Goal: Transaction & Acquisition: Purchase product/service

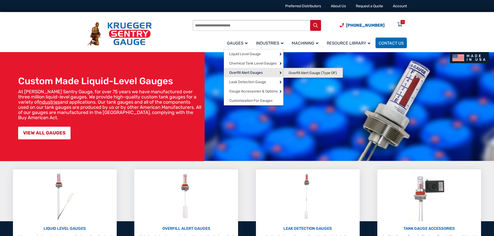
click at [307, 71] on span "Overfill Alert Gauge (Type OF)" at bounding box center [313, 73] width 48 height 5
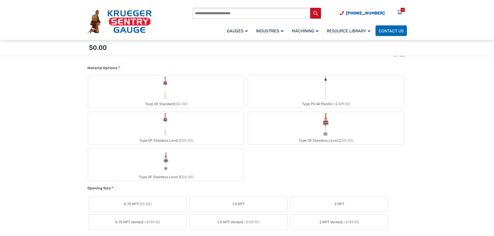
scroll to position [182, 0]
click at [325, 89] on img "Type PO All Plastic" at bounding box center [325, 89] width 7 height 25
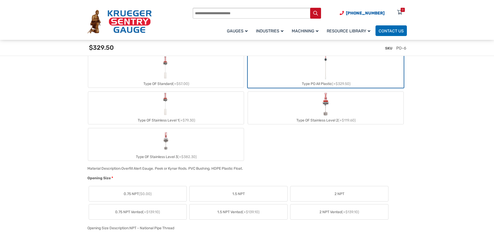
scroll to position [260, 0]
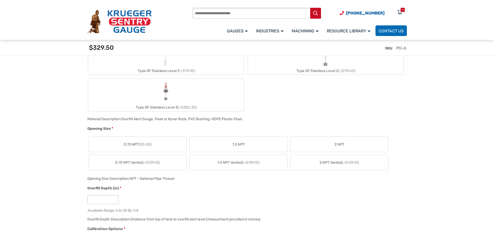
click at [163, 147] on label "0.75 NPT ($0.00)" at bounding box center [138, 144] width 98 height 15
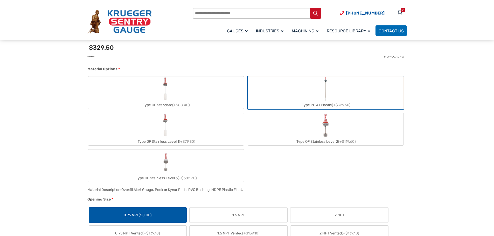
scroll to position [52, 0]
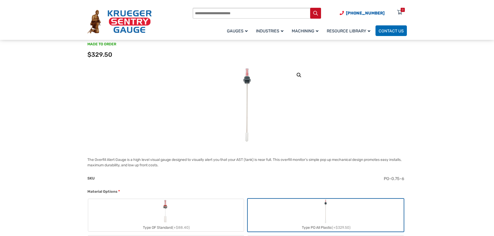
click at [246, 115] on img at bounding box center [247, 105] width 22 height 78
click at [248, 80] on img at bounding box center [247, 105] width 22 height 78
drag, startPoint x: 127, startPoint y: 161, endPoint x: 94, endPoint y: 160, distance: 33.2
click at [94, 160] on p "The Overfill Alert Gauge is a high level visual gauge designed to visually aler…" at bounding box center [247, 162] width 320 height 11
copy p "Overfill Alert Gauge"
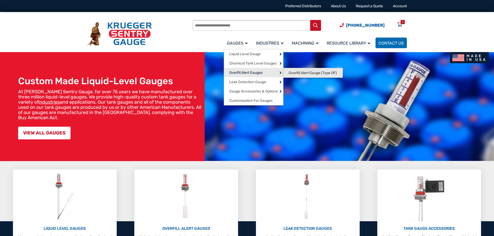
click at [300, 73] on span "Overfill Alert Gauge (Type OF)" at bounding box center [313, 73] width 48 height 5
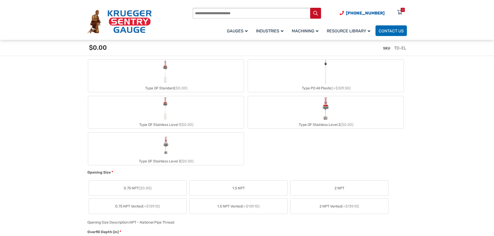
scroll to position [208, 0]
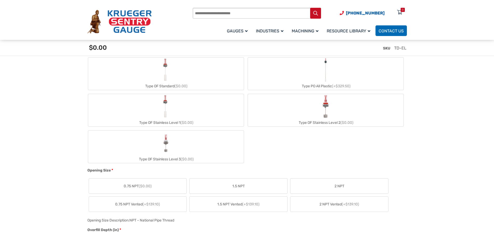
click at [161, 147] on img "Type OF Stainless Level 3" at bounding box center [166, 143] width 14 height 25
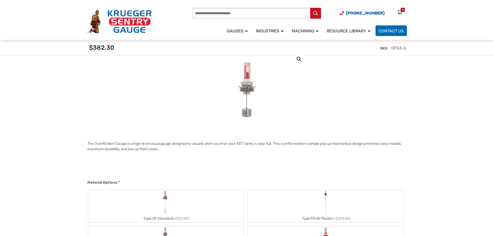
scroll to position [0, 0]
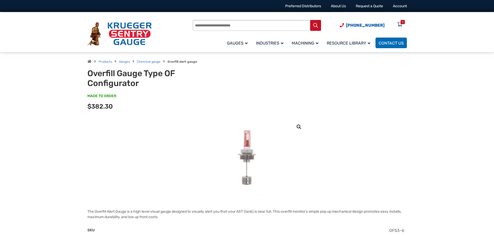
click at [242, 157] on img at bounding box center [247, 157] width 43 height 78
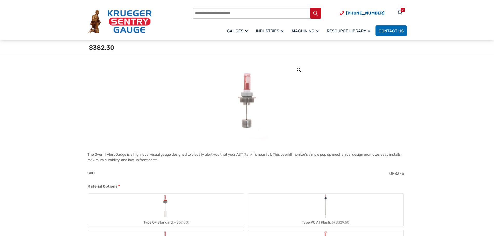
scroll to position [130, 0]
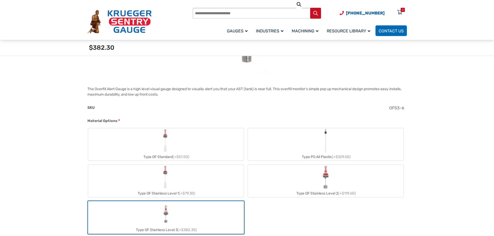
click at [324, 145] on img "Type PO All Plastic" at bounding box center [325, 140] width 7 height 25
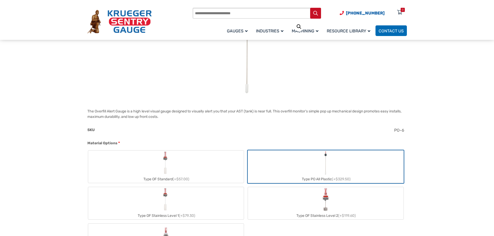
scroll to position [104, 0]
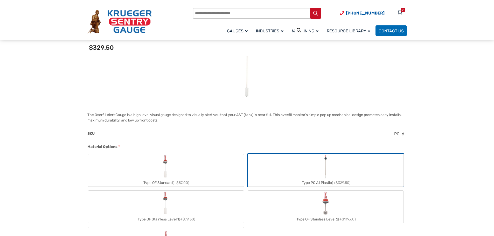
click at [187, 211] on label "Type OF Stainless Level 1 (+$79.30)" at bounding box center [166, 207] width 156 height 32
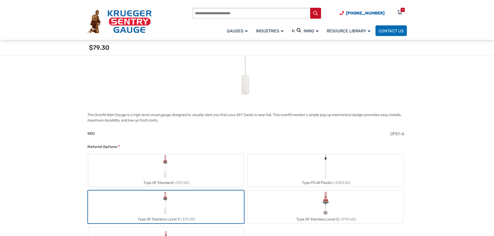
click at [157, 170] on label "Type OF Standard (+$57.00)" at bounding box center [166, 170] width 156 height 32
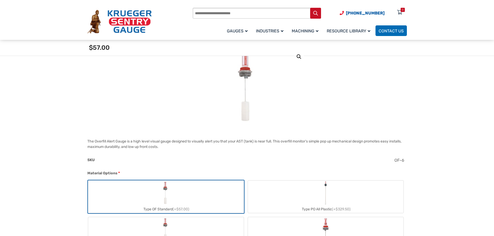
scroll to position [52, 0]
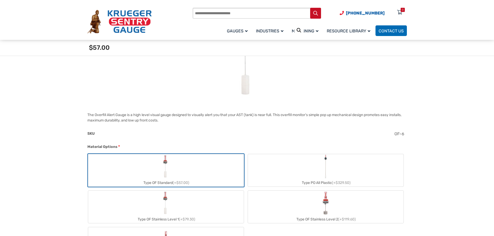
click at [288, 167] on label "Type PO All Plastic (+$329.50)" at bounding box center [326, 170] width 156 height 32
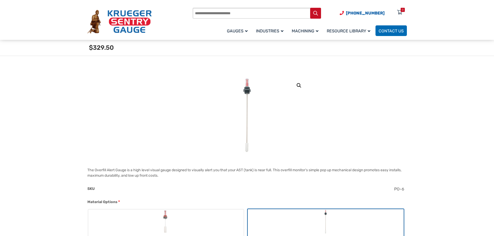
scroll to position [0, 0]
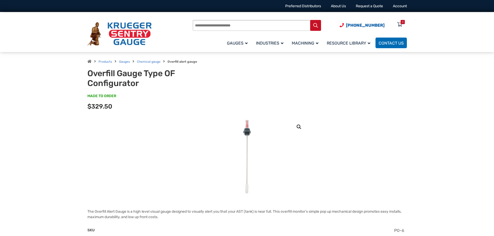
click at [246, 138] on img at bounding box center [247, 157] width 22 height 78
click at [301, 129] on link "🔍" at bounding box center [299, 127] width 9 height 9
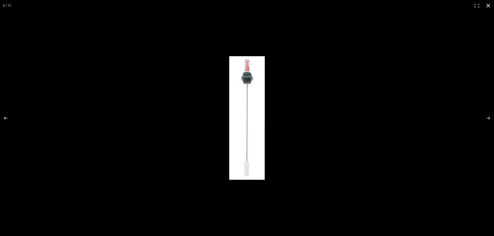
click at [350, 83] on div at bounding box center [372, 124] width 287 height 137
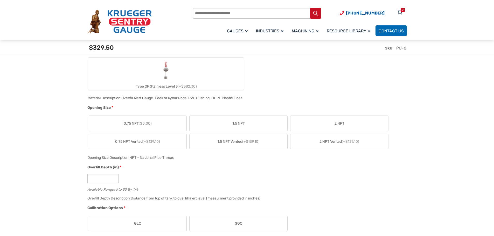
scroll to position [363, 0]
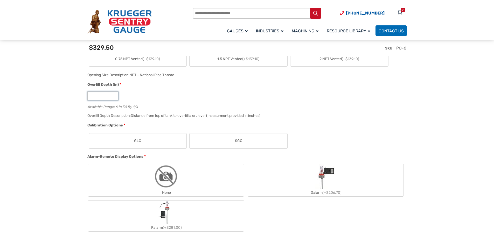
click at [115, 97] on input "*" at bounding box center [102, 96] width 31 height 9
click at [114, 94] on input "*" at bounding box center [102, 96] width 31 height 9
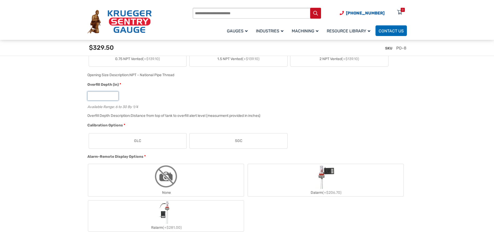
click at [114, 94] on input "*" at bounding box center [102, 96] width 31 height 9
click at [116, 99] on input "*" at bounding box center [102, 96] width 31 height 9
click at [114, 97] on input "*" at bounding box center [102, 96] width 31 height 9
type input "*"
click at [114, 97] on input "*" at bounding box center [102, 96] width 31 height 9
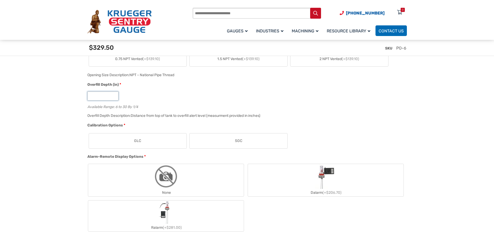
click at [114, 97] on input "*" at bounding box center [102, 96] width 31 height 9
click at [276, 114] on div "Overfill Depth Description: Distance from top of tank to overfill alert level (…" at bounding box center [246, 118] width 320 height 10
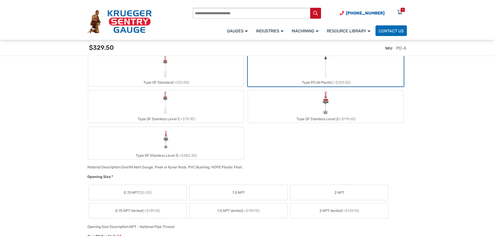
scroll to position [208, 0]
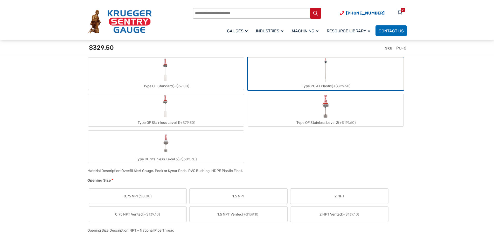
click at [167, 148] on img "Type OF Stainless Level 3" at bounding box center [166, 143] width 14 height 25
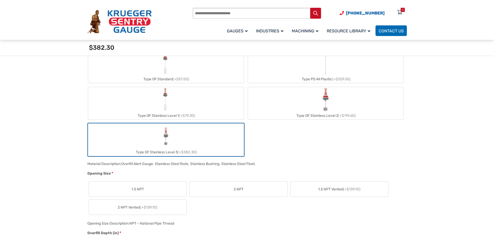
scroll to position [0, 0]
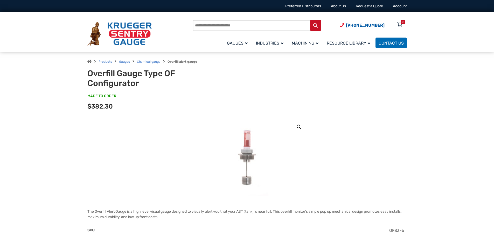
click at [250, 151] on img at bounding box center [247, 157] width 43 height 78
click at [297, 128] on link "🔍" at bounding box center [299, 127] width 9 height 9
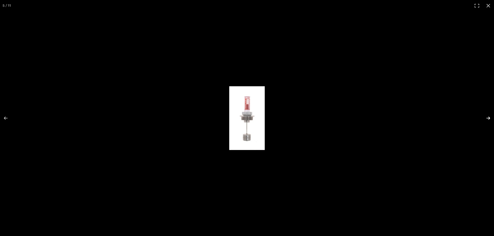
click at [486, 120] on button "Next (arrow right)" at bounding box center [485, 118] width 18 height 26
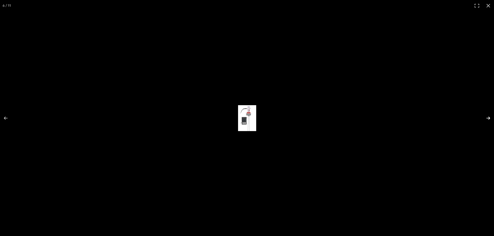
click at [486, 120] on button "Next (arrow right)" at bounding box center [485, 118] width 18 height 26
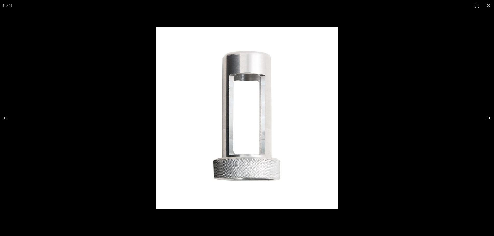
click at [486, 120] on button "Next (arrow right)" at bounding box center [485, 118] width 18 height 26
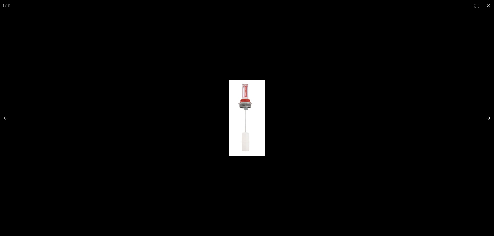
click at [486, 120] on button "Next (arrow right)" at bounding box center [485, 118] width 18 height 26
click at [488, 119] on button "Next (arrow right)" at bounding box center [485, 118] width 18 height 26
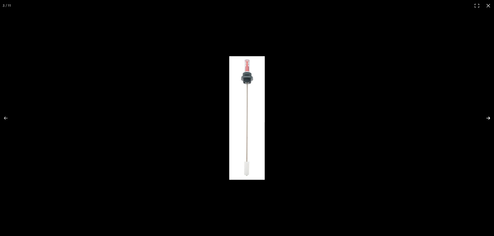
click at [488, 119] on button "Next (arrow right)" at bounding box center [485, 118] width 18 height 26
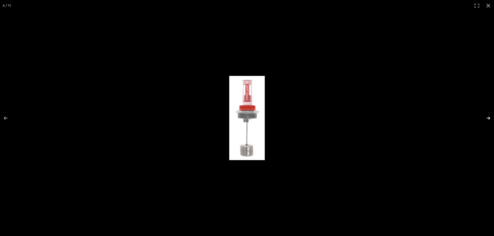
click at [489, 118] on button "Next (arrow right)" at bounding box center [485, 118] width 18 height 26
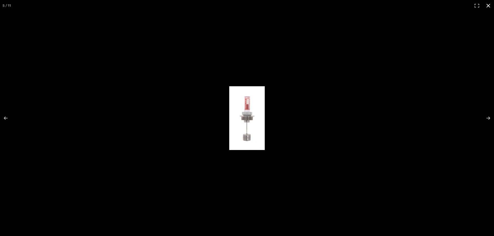
click at [489, 5] on button "Close (Esc)" at bounding box center [488, 5] width 11 height 11
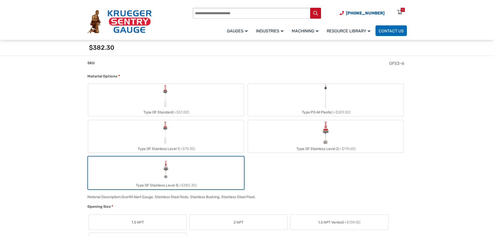
scroll to position [344, 0]
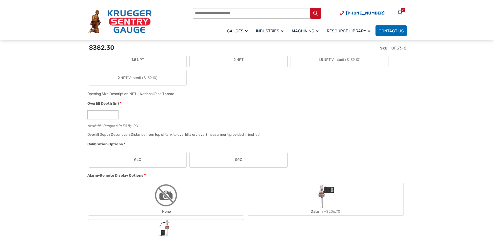
click at [416, 95] on section "🔍 Overfill Gauge Type OF Configurator $ 0.00 The Overfill Alert Gauge is a high…" at bounding box center [247, 218] width 494 height 874
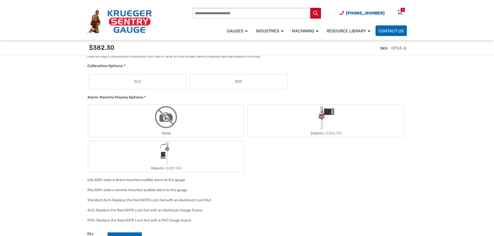
scroll to position [422, 0]
click at [328, 172] on div "None Dalarm (+$206.70) Ralarm (+$281.00)" at bounding box center [245, 139] width 317 height 69
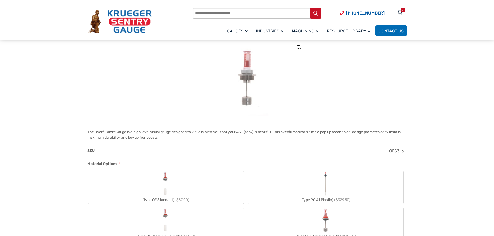
scroll to position [59, 0]
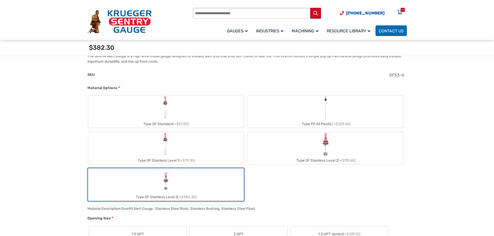
click at [327, 104] on img "Type PO All Plastic" at bounding box center [325, 108] width 7 height 25
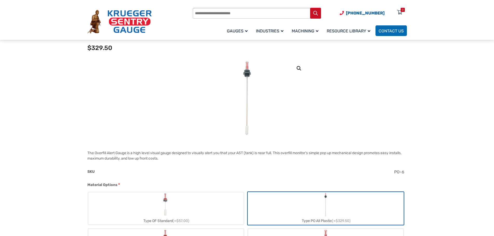
scroll to position [85, 0]
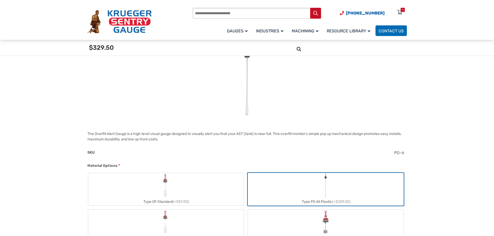
click at [314, 132] on p "The Overfill Alert Gauge is a high level visual gauge designed to visually aler…" at bounding box center [247, 136] width 320 height 11
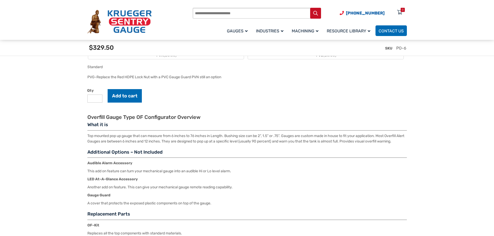
scroll to position [656, 0]
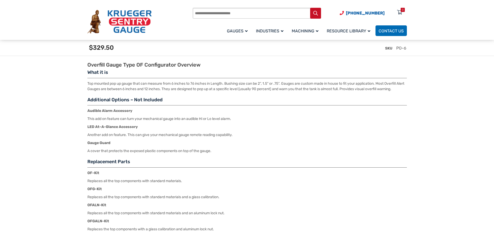
click at [265, 86] on p "Top mounted pop up gauge that can measure from 6 inches to 76 inches in Length.…" at bounding box center [247, 86] width 320 height 11
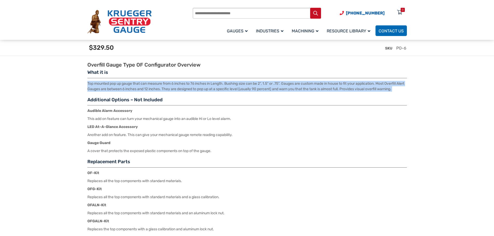
click at [265, 86] on p "Top mounted pop up gauge that can measure from 6 inches to 76 inches in Length.…" at bounding box center [247, 86] width 320 height 11
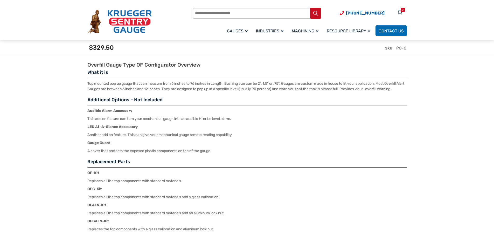
click at [269, 114] on p "Audible Alarm Accessory" at bounding box center [247, 110] width 320 height 5
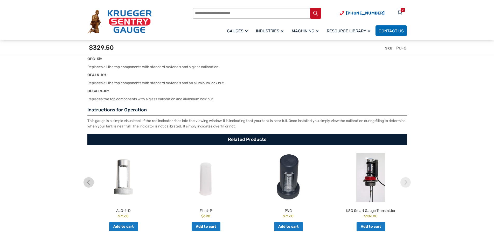
scroll to position [786, 0]
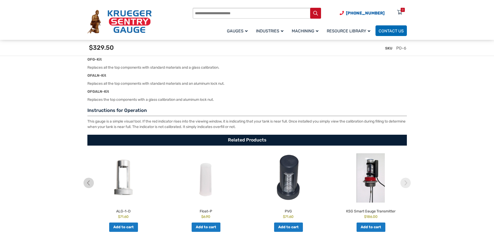
click at [179, 102] on p "Replaces the top components with a glass calibration and aluminum lock nut." at bounding box center [247, 99] width 320 height 5
click at [233, 106] on div "Overfill Gauge Type OF Configurator Overview What it is Top mounted pop up gaug…" at bounding box center [247, 31] width 320 height 198
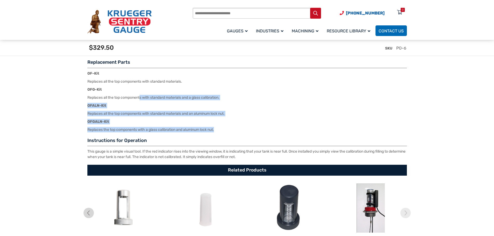
scroll to position [708, 0]
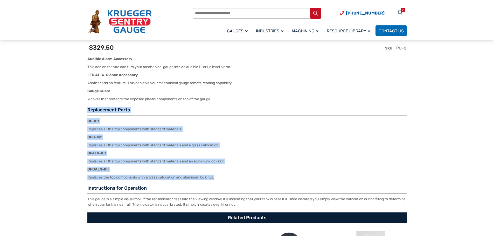
drag, startPoint x: 221, startPoint y: 100, endPoint x: 91, endPoint y: 112, distance: 131.1
click at [301, 137] on p "OFG-Kit" at bounding box center [247, 137] width 320 height 5
drag, startPoint x: 238, startPoint y: 181, endPoint x: 59, endPoint y: 110, distance: 193.1
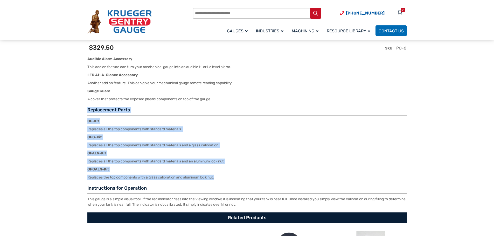
click at [222, 134] on div "Replacement Parts OF-Kit Replaces all the top components with standard material…" at bounding box center [247, 143] width 320 height 73
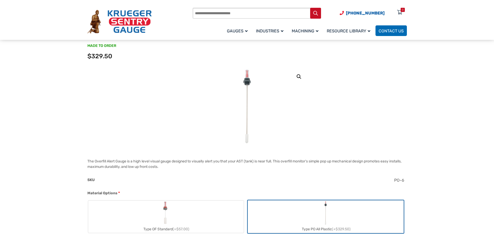
scroll to position [0, 0]
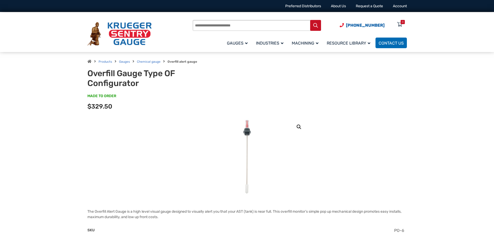
drag, startPoint x: 430, startPoint y: 73, endPoint x: 429, endPoint y: 68, distance: 5.4
click at [431, 73] on div "Products Gauges Chemical gauge Overfill alert gauge Overfill Gauge Type OF Conf…" at bounding box center [247, 85] width 494 height 66
